Goal: Complete application form

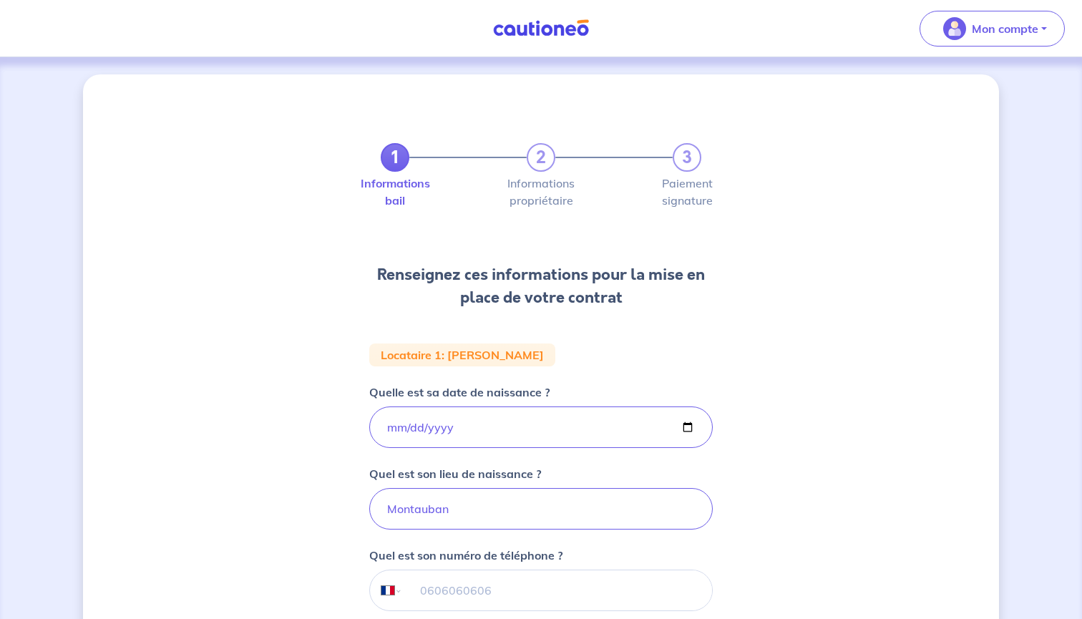
select select "FR"
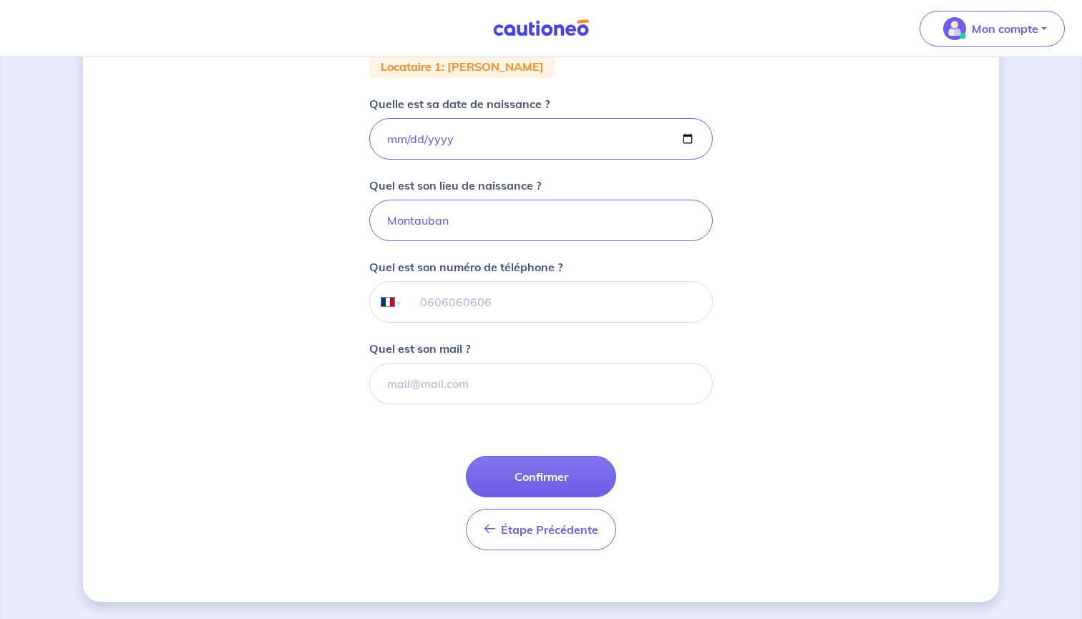
click at [423, 301] on input "tel" at bounding box center [557, 302] width 309 height 40
type input "06 80 44 42 34"
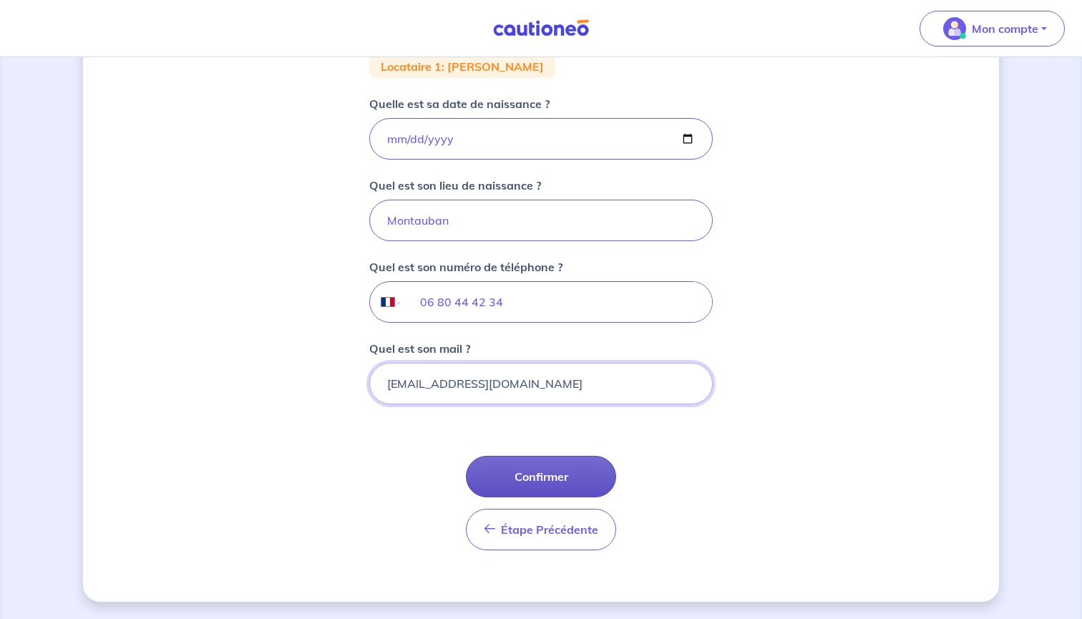
type input "[EMAIL_ADDRESS][DOMAIN_NAME]"
click at [534, 473] on button "Confirmer" at bounding box center [541, 476] width 150 height 41
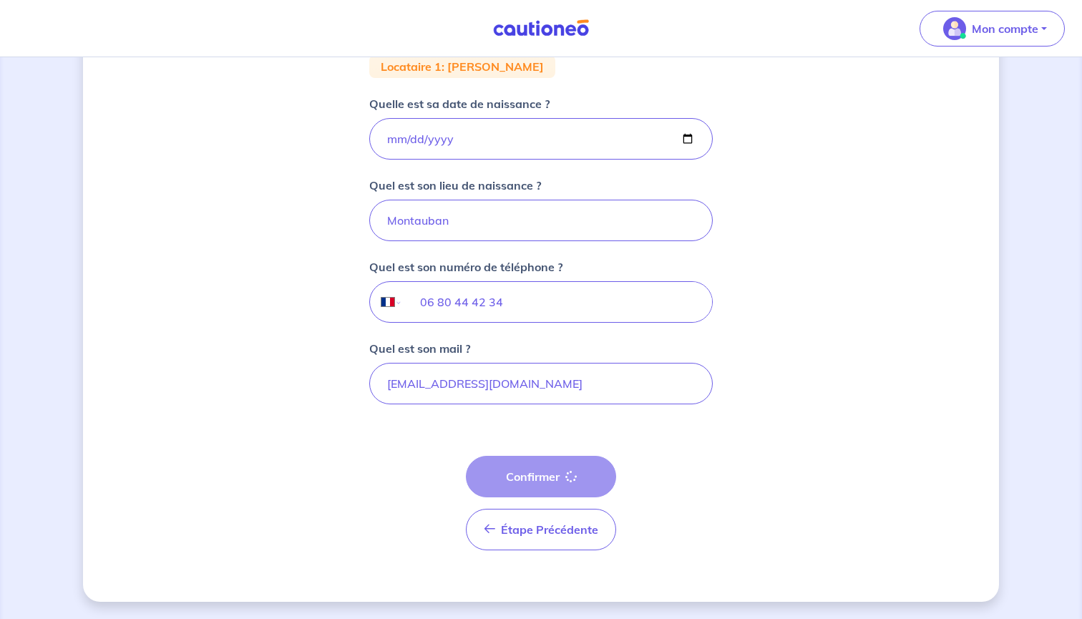
select select "FR"
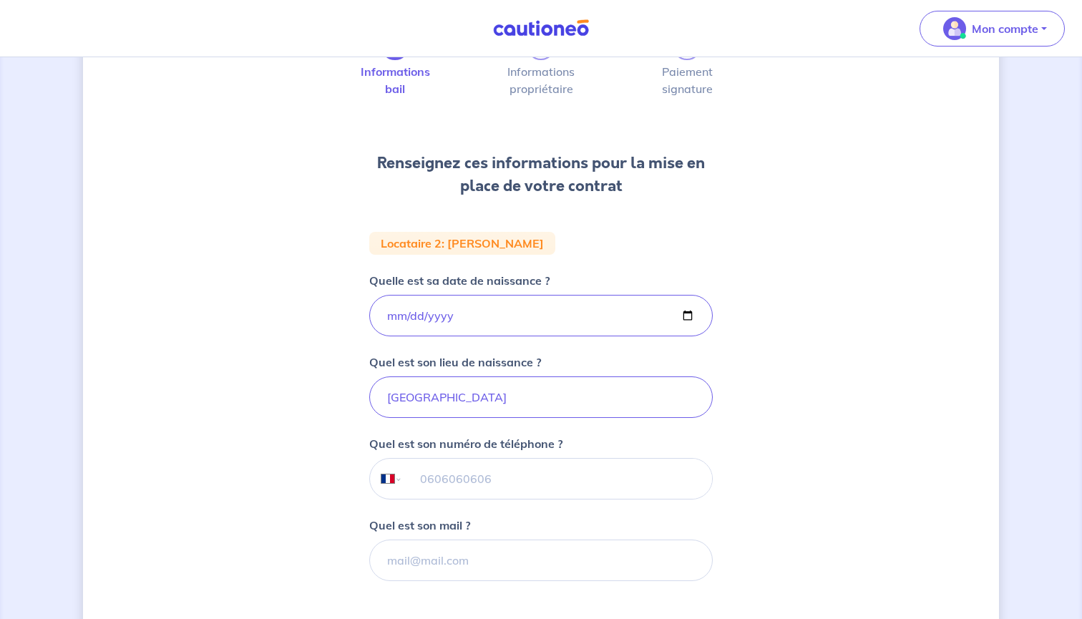
scroll to position [146, 0]
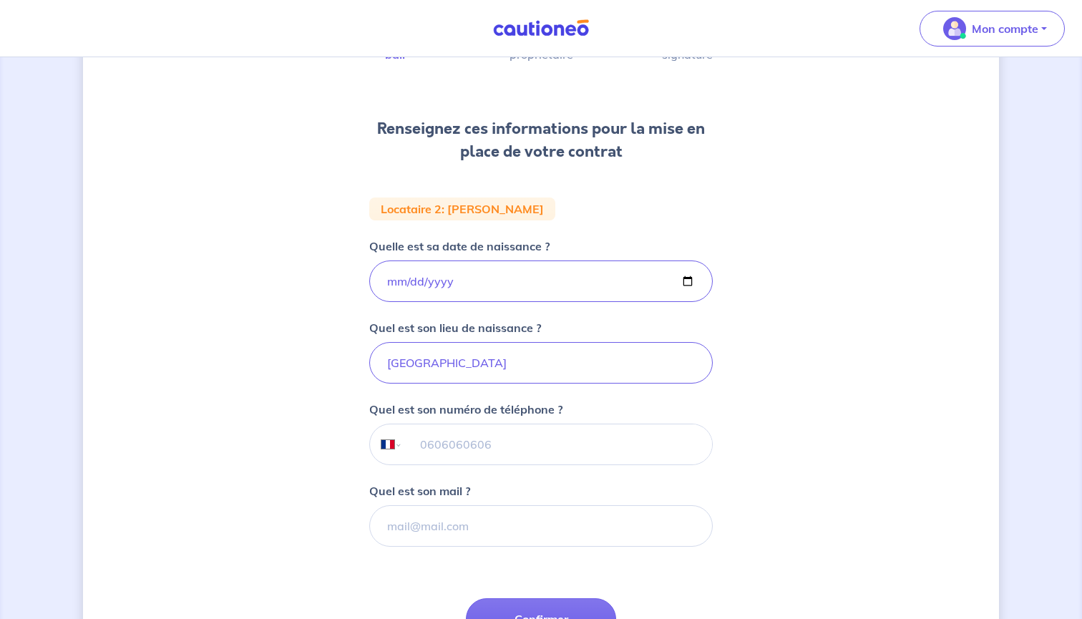
click at [434, 444] on input "tel" at bounding box center [557, 444] width 309 height 40
type input "06 58 28 59 56"
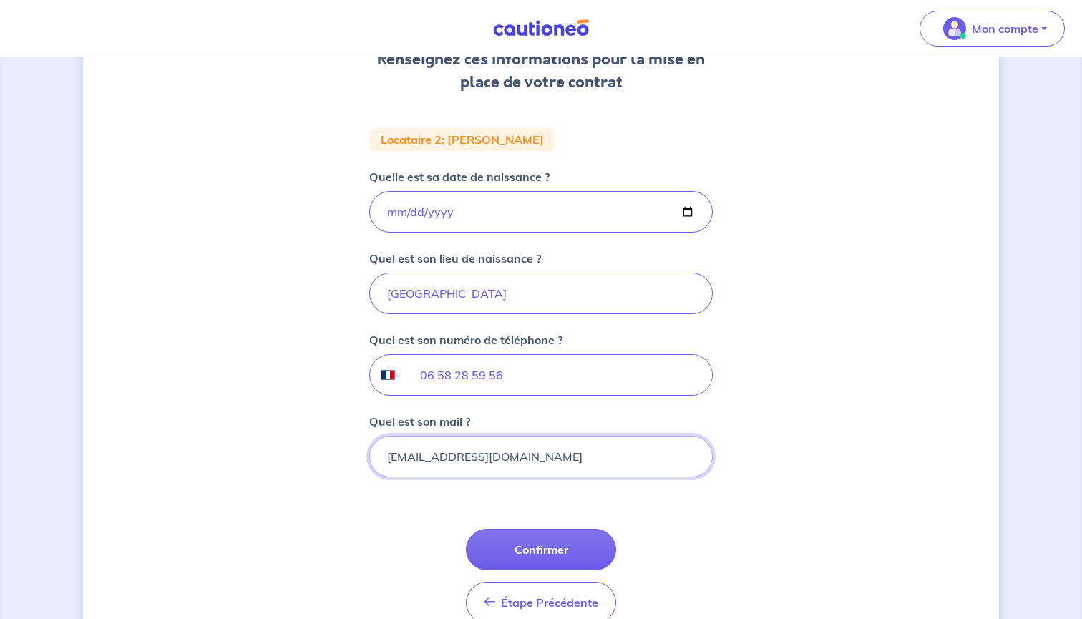
scroll to position [240, 0]
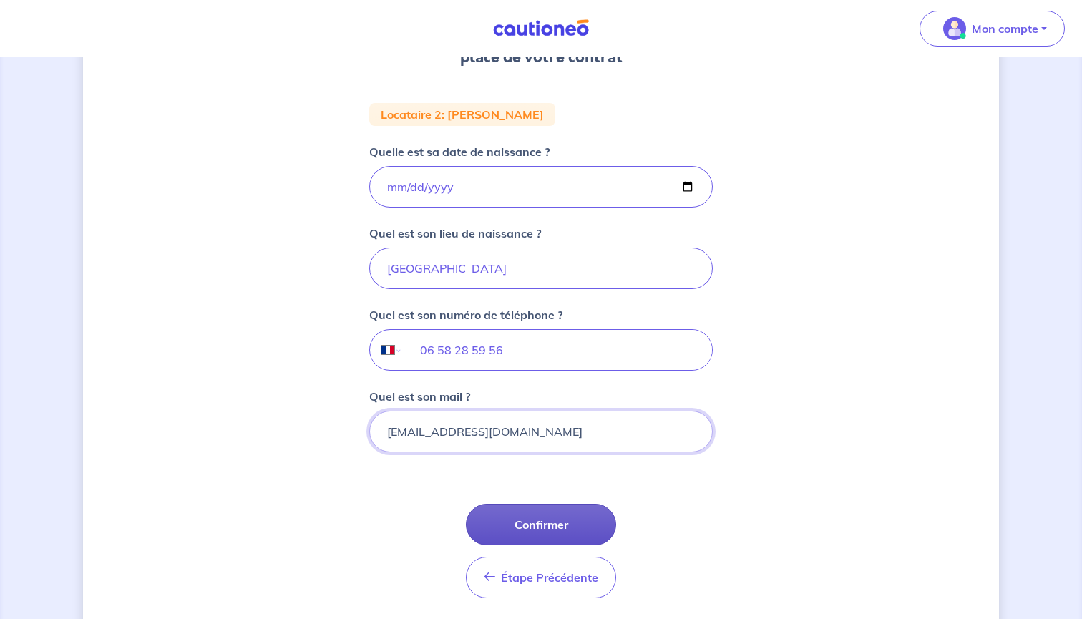
type input "[EMAIL_ADDRESS][DOMAIN_NAME]"
click at [524, 517] on button "Confirmer" at bounding box center [541, 524] width 150 height 41
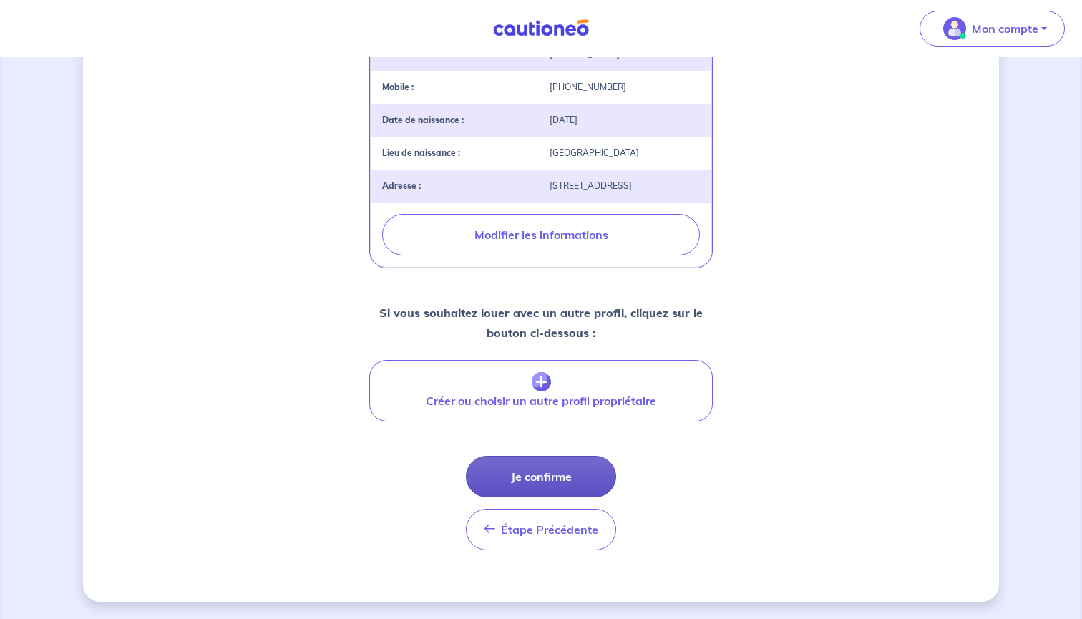
scroll to position [443, 0]
click at [532, 477] on button "Je confirme" at bounding box center [541, 476] width 150 height 41
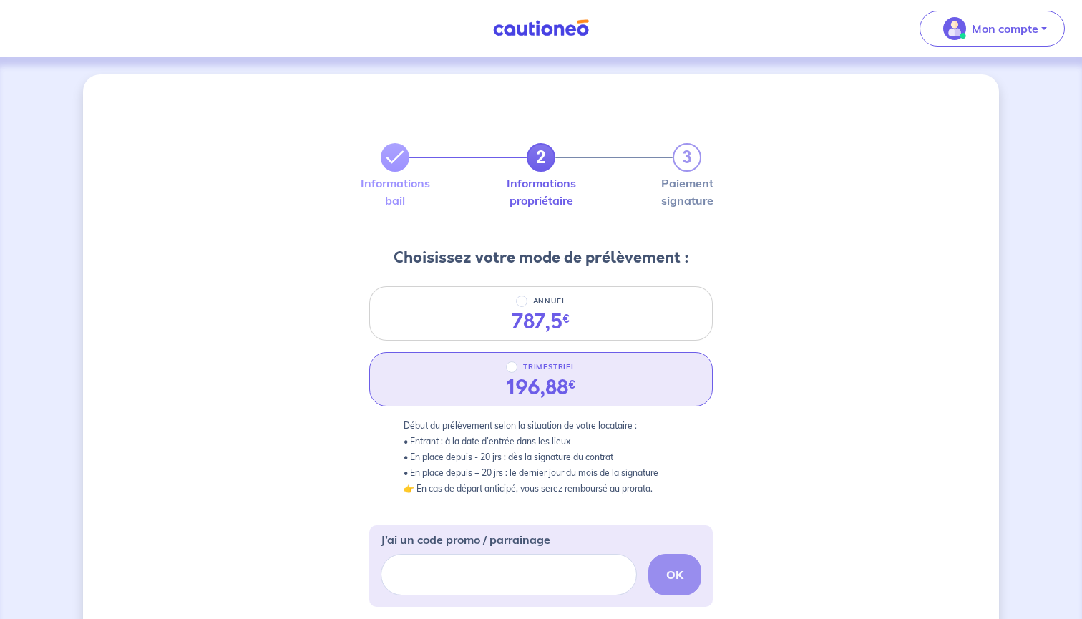
click at [511, 368] on input "TRIMESTRIEL" at bounding box center [511, 366] width 11 height 11
radio input "true"
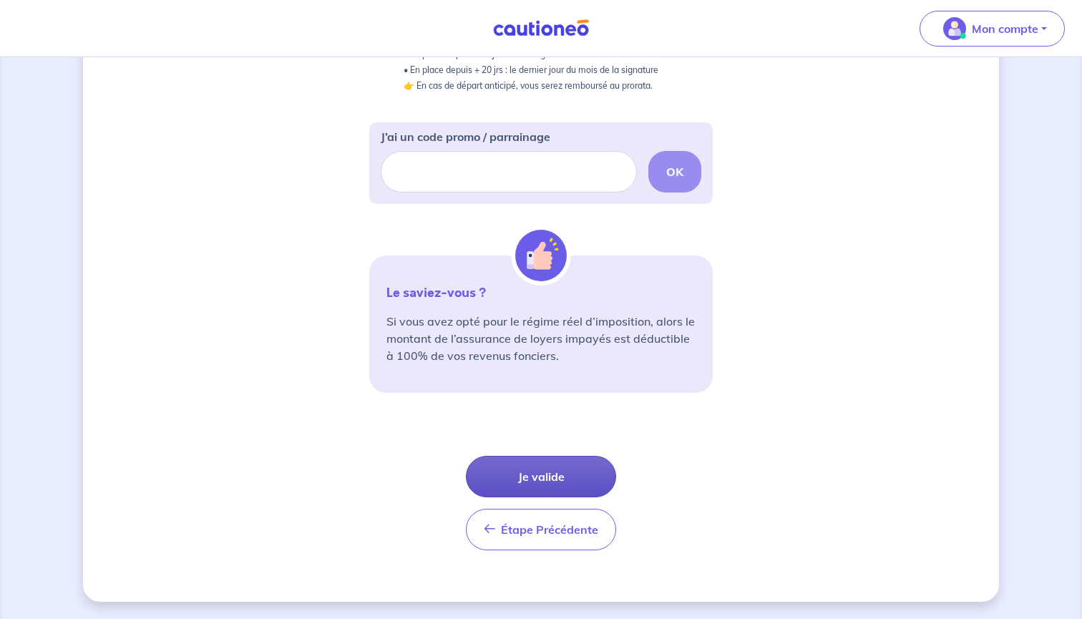
scroll to position [403, 0]
click at [538, 469] on button "Je valide" at bounding box center [541, 476] width 150 height 41
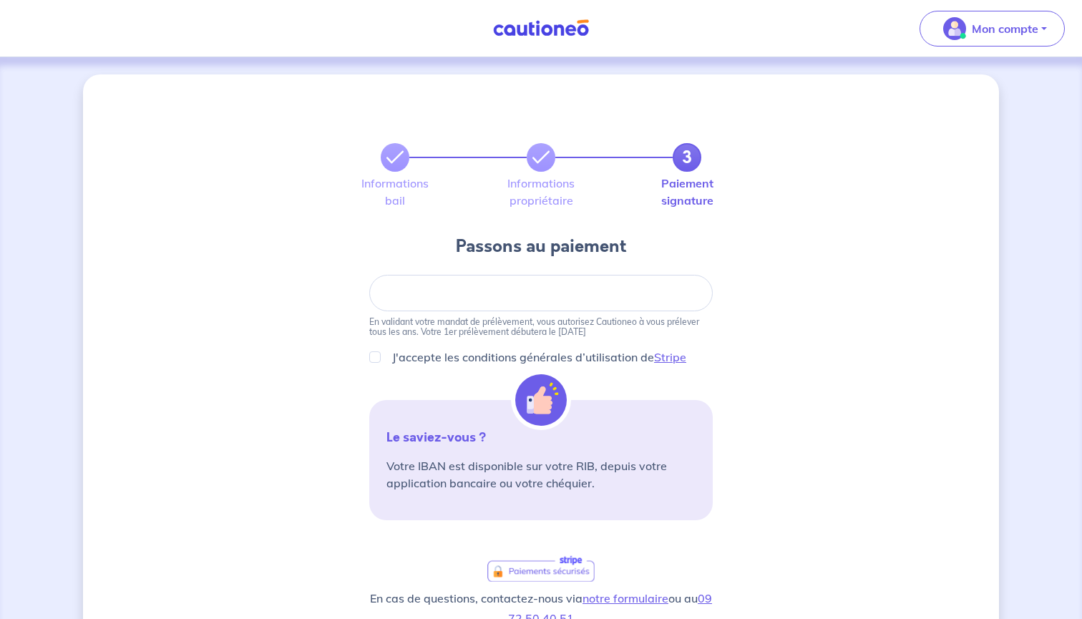
click at [345, 313] on div "3 Informations bail Informations propriétaire Paiement signature Passons au pai…" at bounding box center [541, 484] width 916 height 820
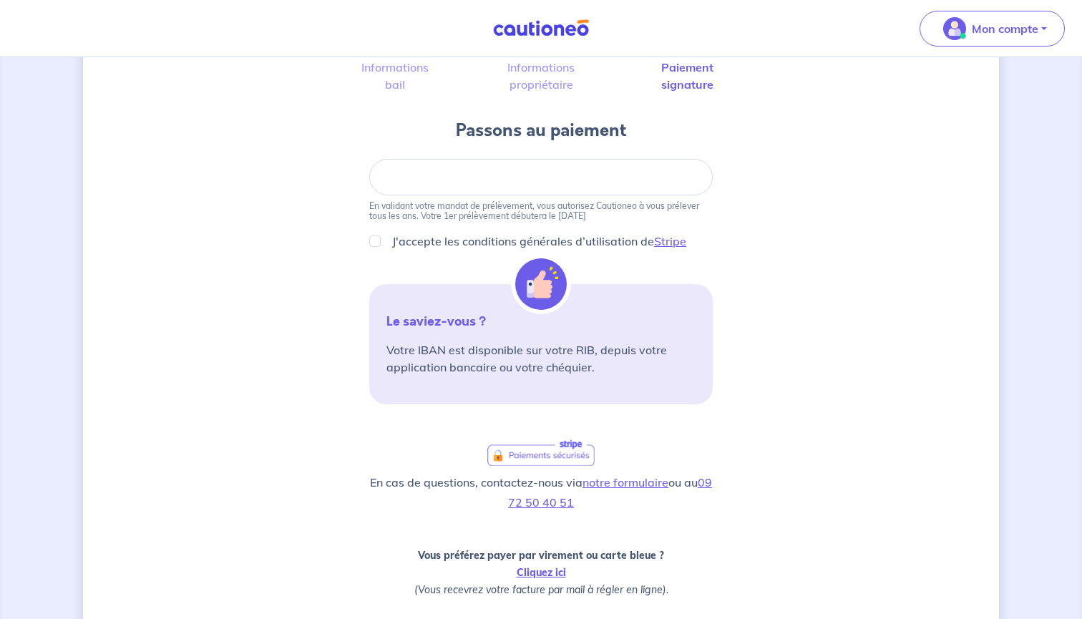
scroll to position [26, 0]
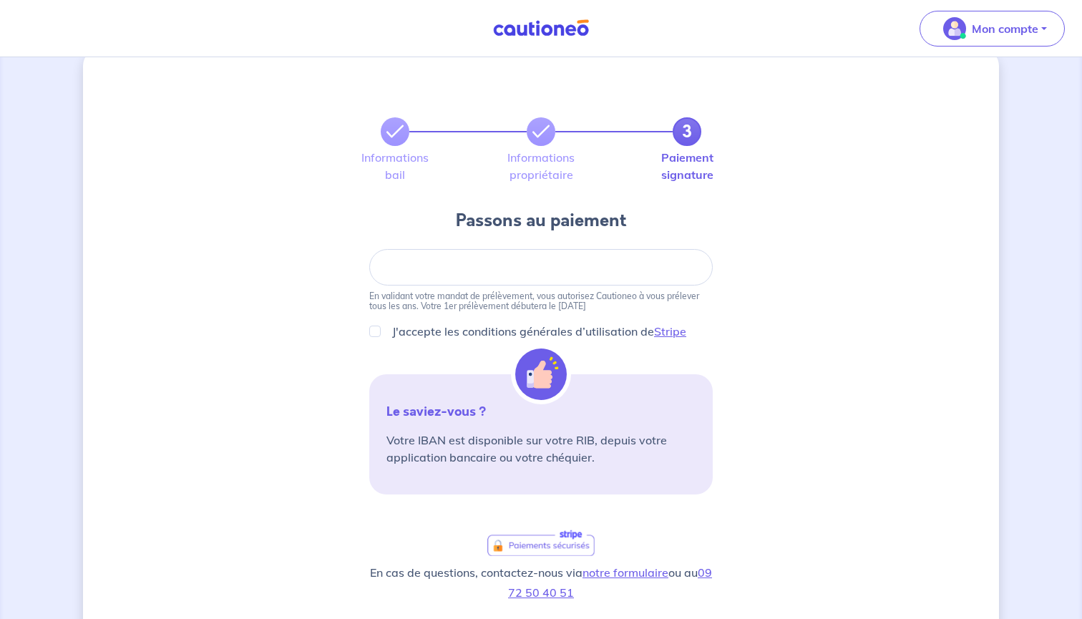
click at [414, 274] on div at bounding box center [540, 267] width 343 height 36
click at [319, 224] on div "3 Informations bail Informations propriétaire Paiement signature Passons au pai…" at bounding box center [541, 459] width 916 height 820
click at [494, 259] on div at bounding box center [540, 267] width 343 height 36
click at [374, 326] on input "J'accepte les conditions générales d’utilisation de Stripe" at bounding box center [374, 331] width 11 height 11
checkbox input "true"
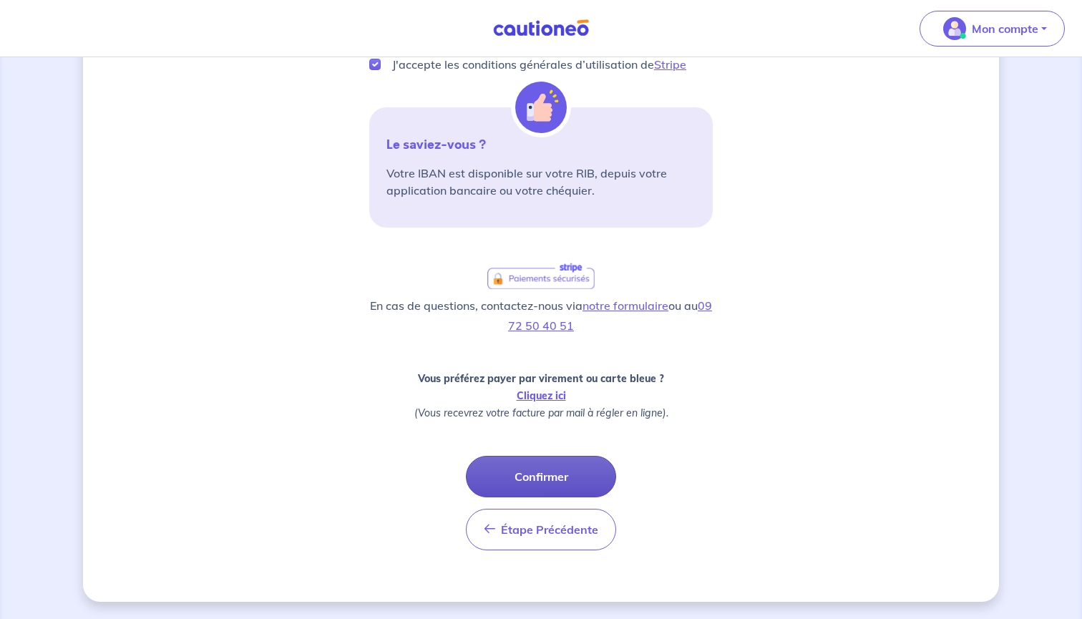
scroll to position [293, 0]
click at [519, 469] on button "Confirmer" at bounding box center [541, 476] width 150 height 41
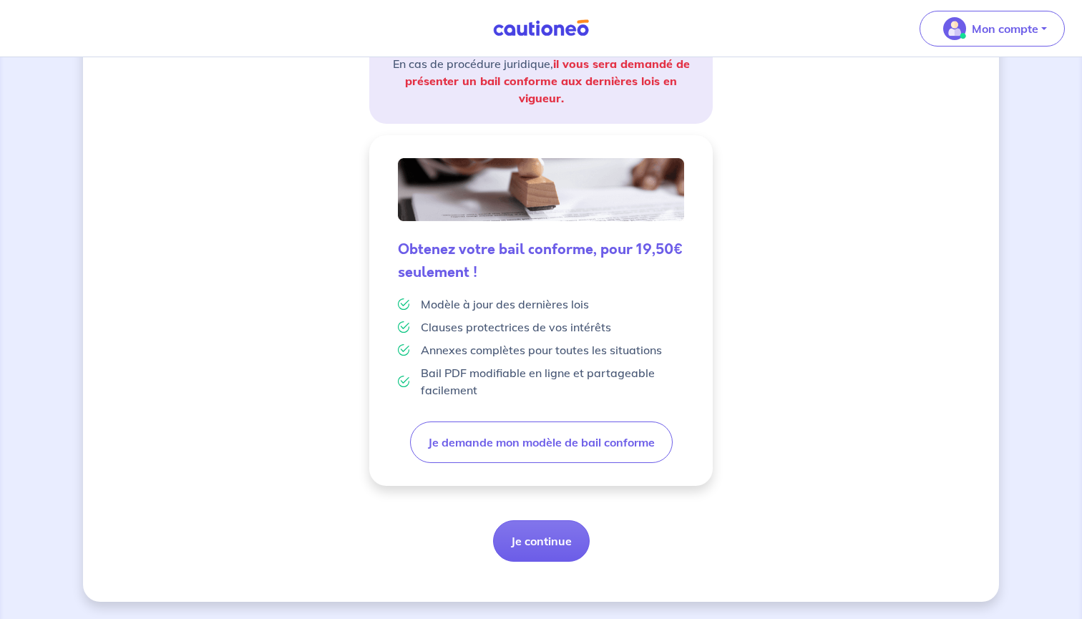
scroll to position [283, 0]
click at [532, 533] on button "Je continue" at bounding box center [541, 540] width 97 height 41
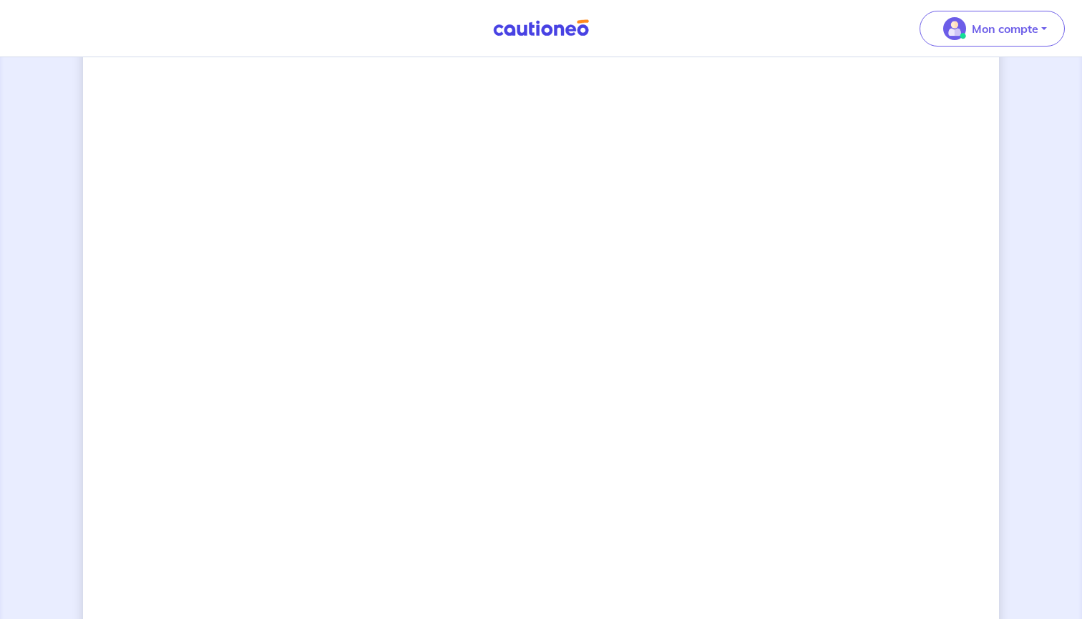
scroll to position [966, 0]
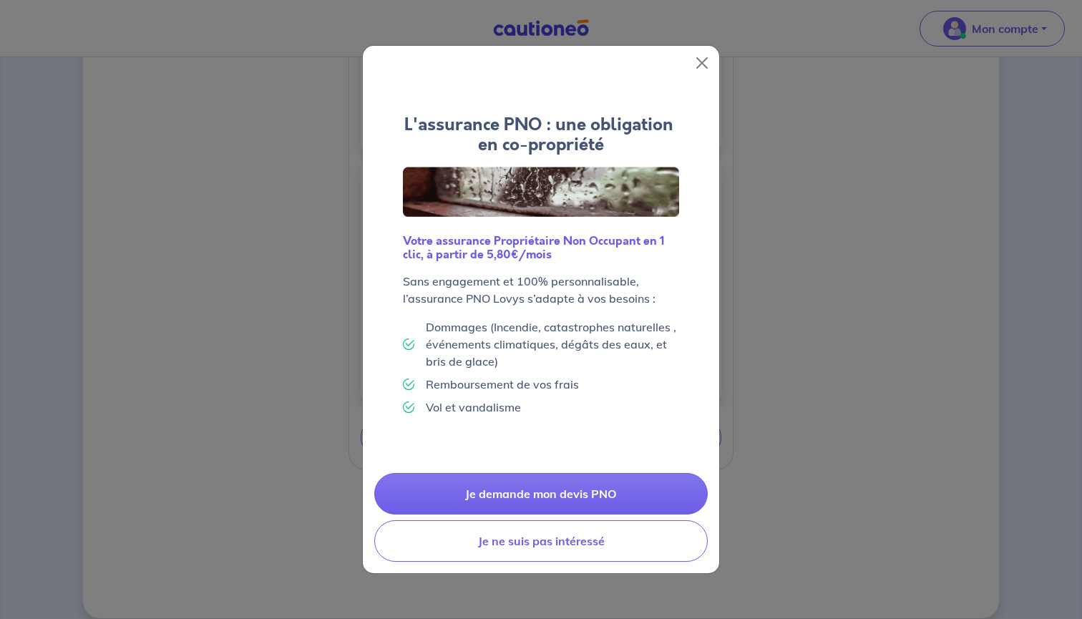
scroll to position [651, 0]
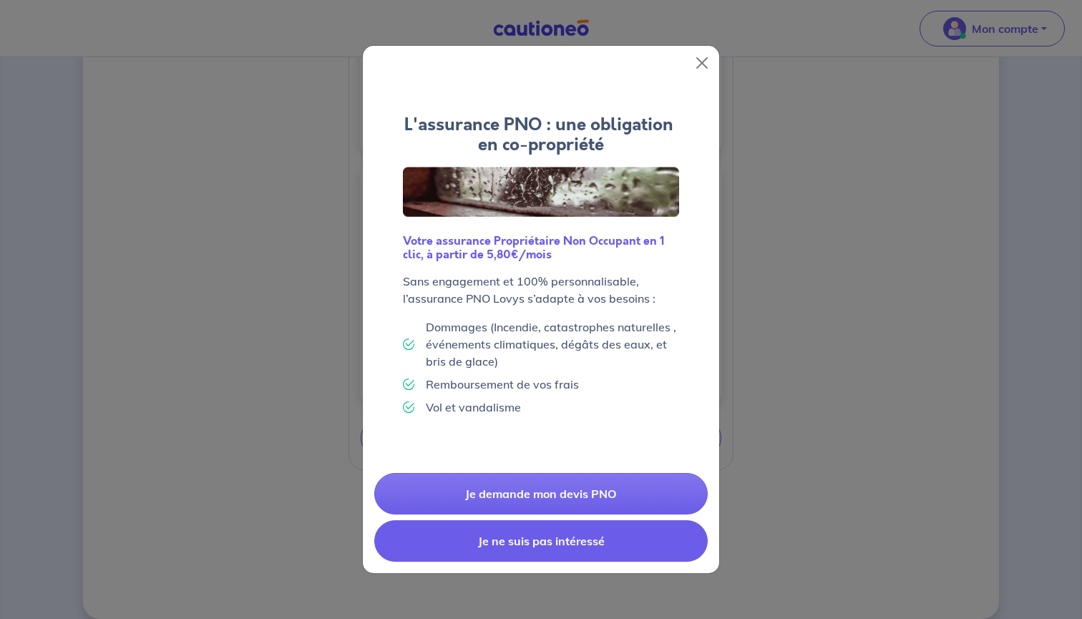
click at [605, 537] on button "Je ne suis pas intéressé" at bounding box center [540, 540] width 333 height 41
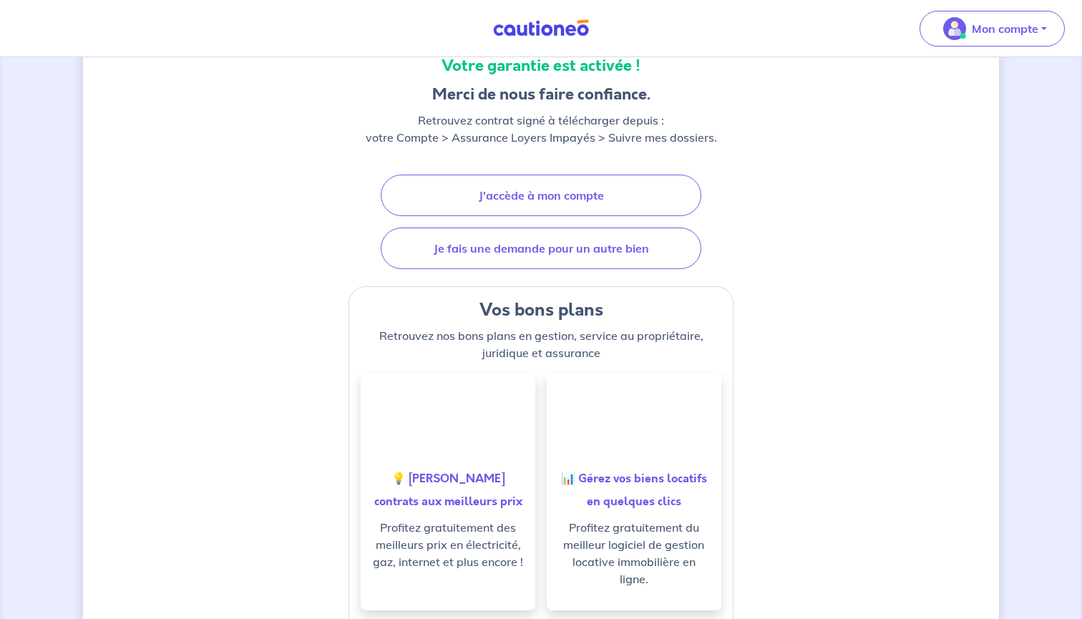
scroll to position [132, 0]
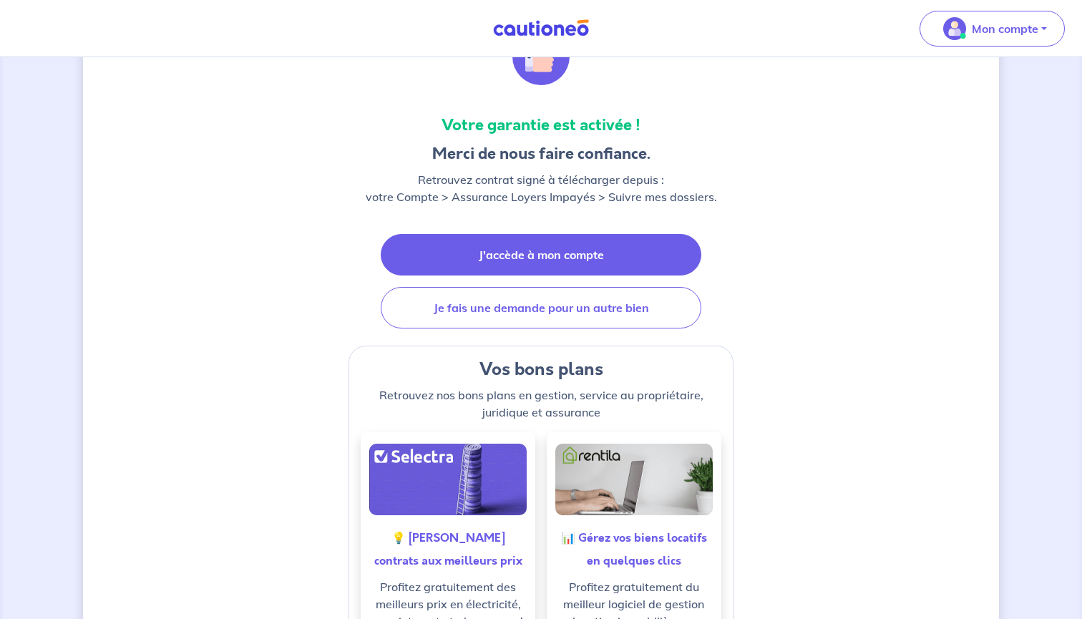
click at [553, 254] on link "J'accède à mon compte" at bounding box center [541, 254] width 321 height 41
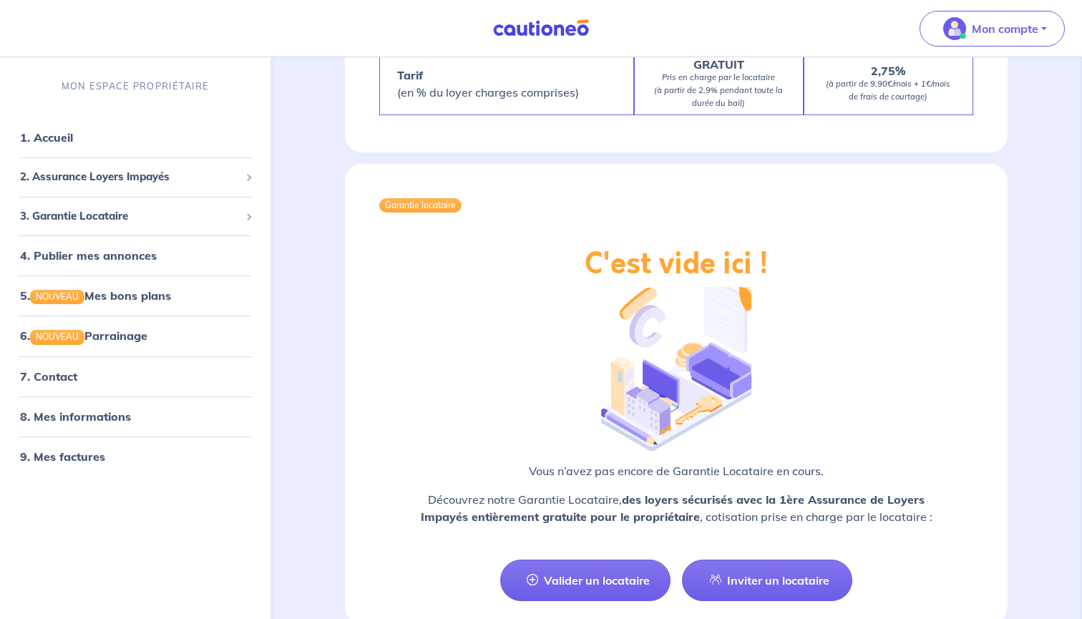
scroll to position [1493, 0]
